Goal: Browse casually

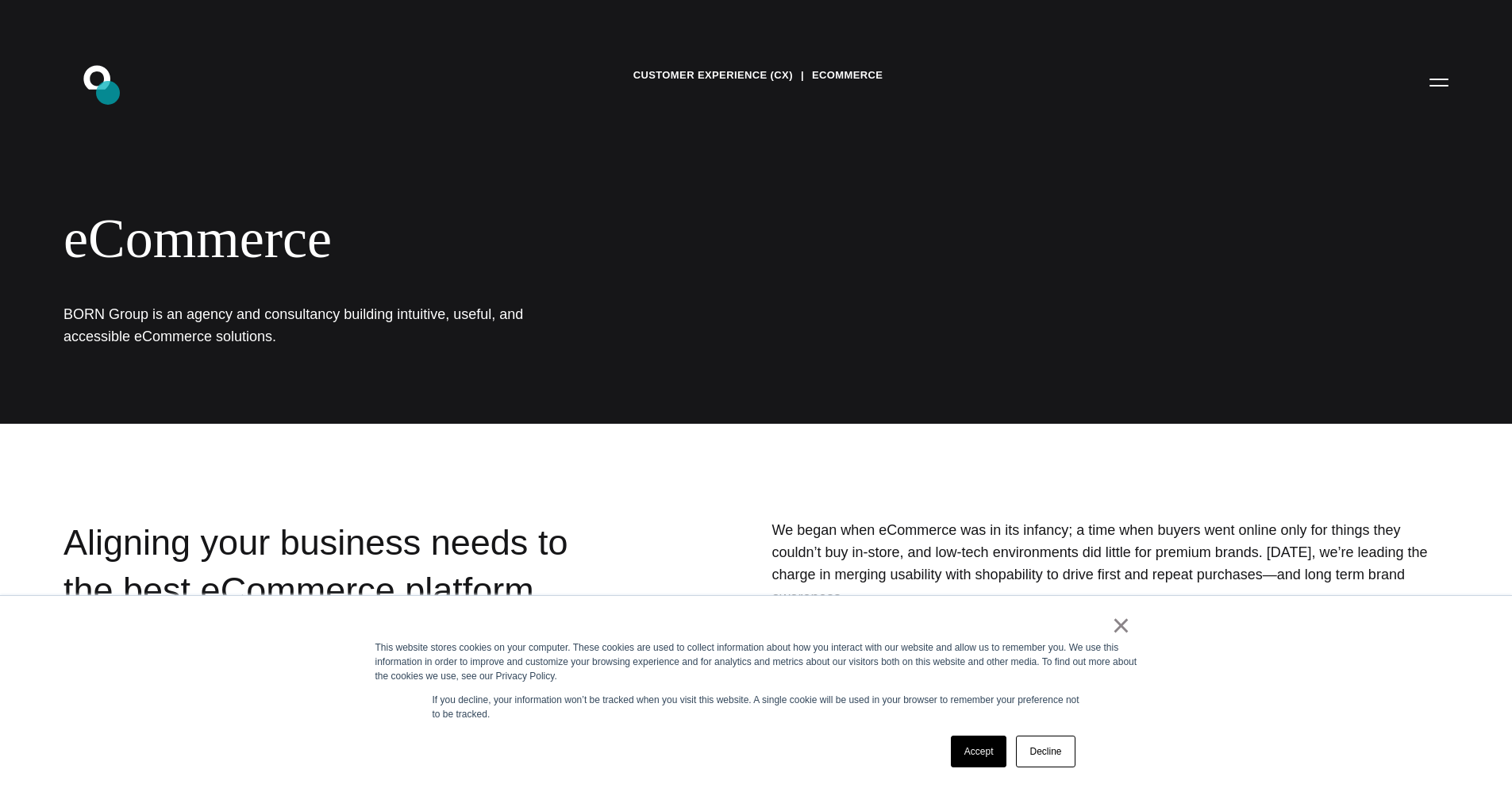
click at [108, 93] on icon ".st0{display:none;} .st1{display:inline;} .st2{font-family:'HelveticaNeue-Mediu…" at bounding box center [107, 81] width 102 height 42
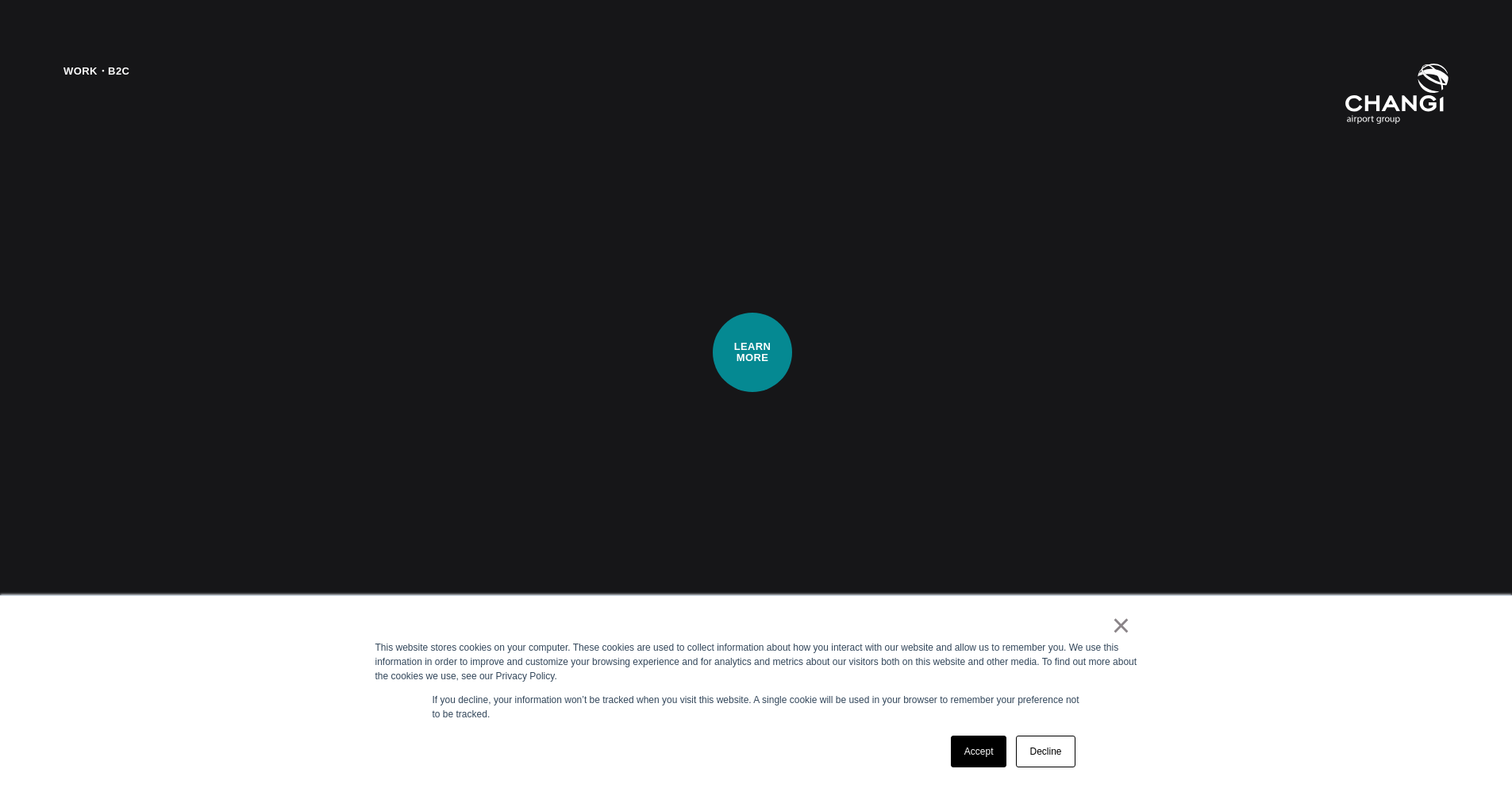
scroll to position [3331, 0]
click at [766, 143] on div "Work・B2C Enabling World-Class Omnichannel Experiences Learn how we implemented …" at bounding box center [756, 394] width 1512 height 788
click at [1122, 621] on link "×" at bounding box center [1121, 625] width 19 height 15
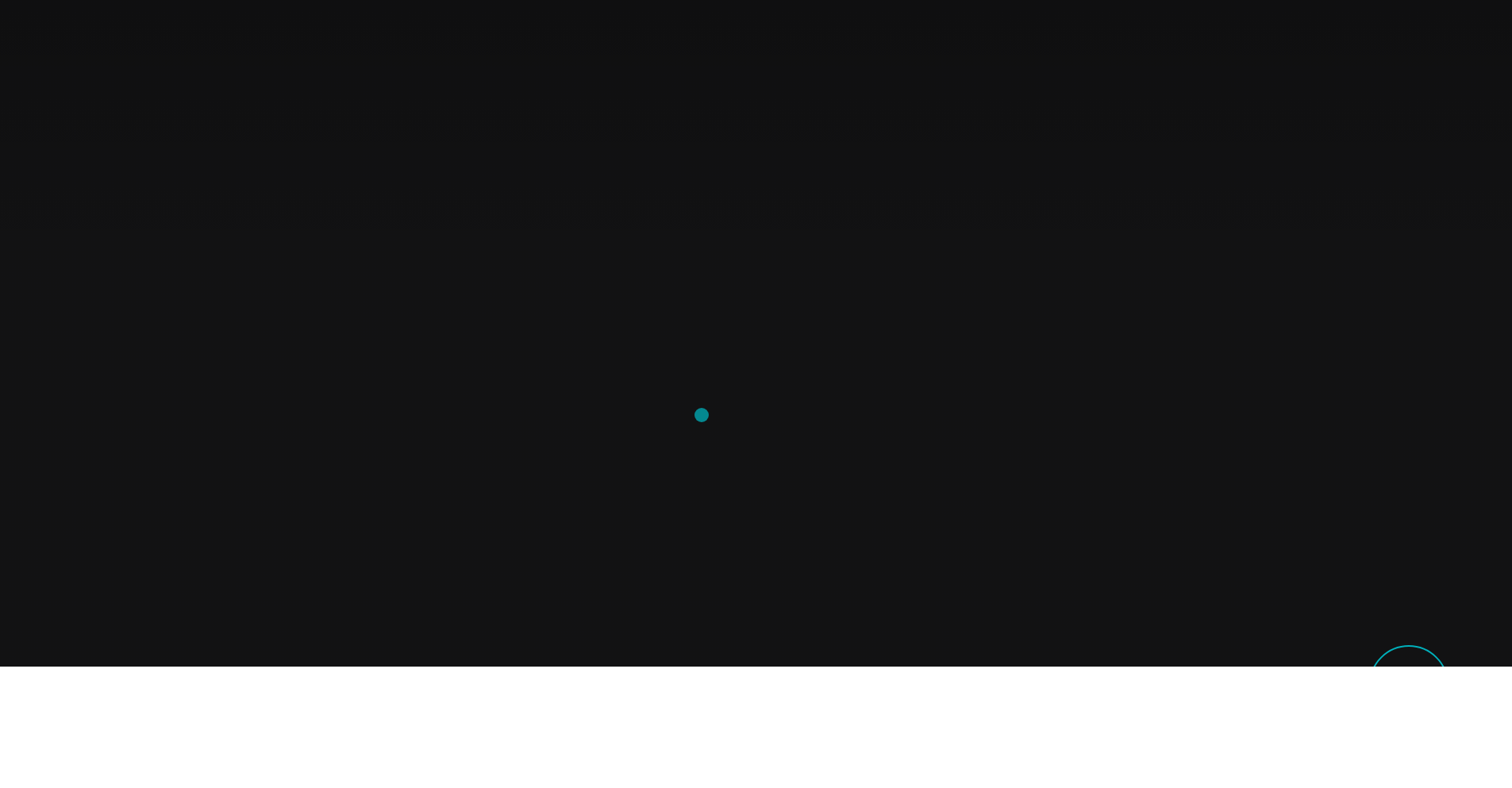
scroll to position [0, 0]
